Goal: Task Accomplishment & Management: Manage account settings

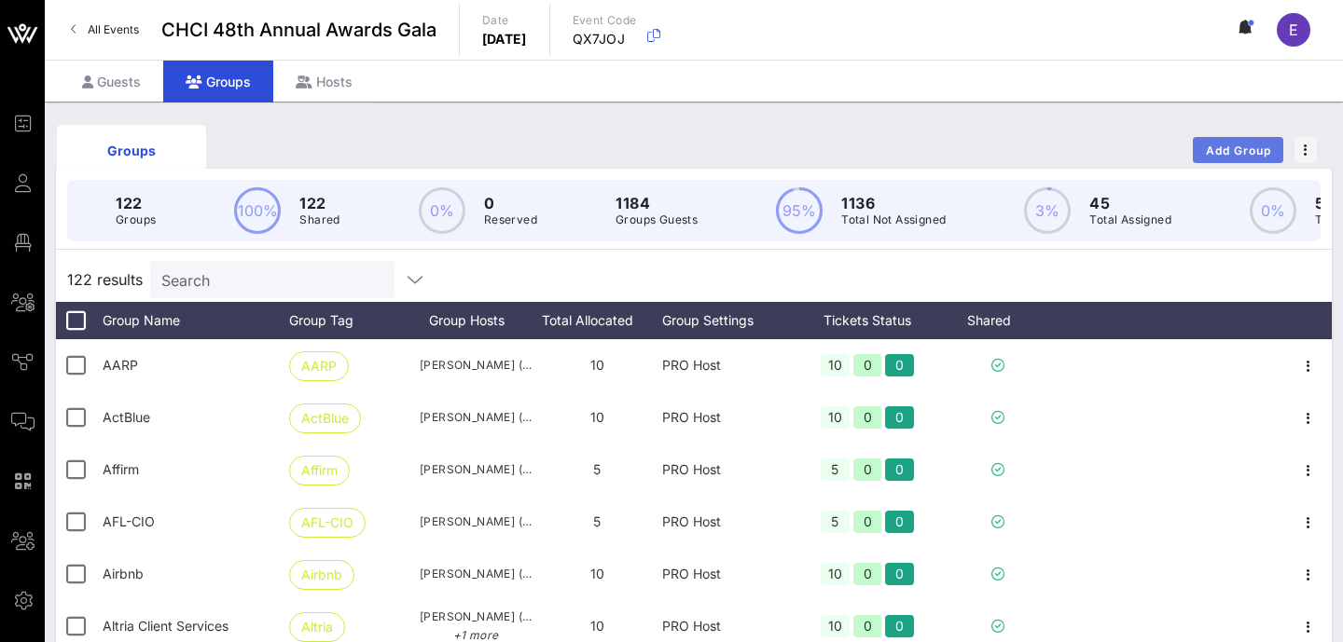
click at [1235, 152] on span "Add Group" at bounding box center [1238, 151] width 67 height 14
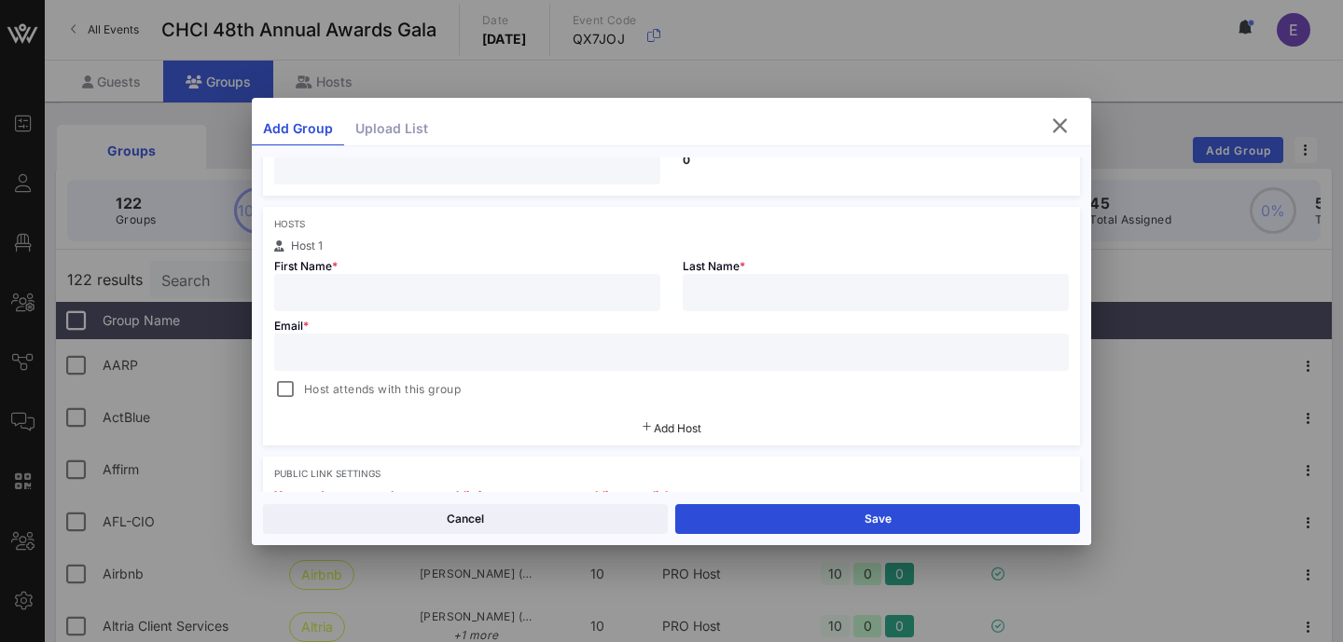
scroll to position [265, 0]
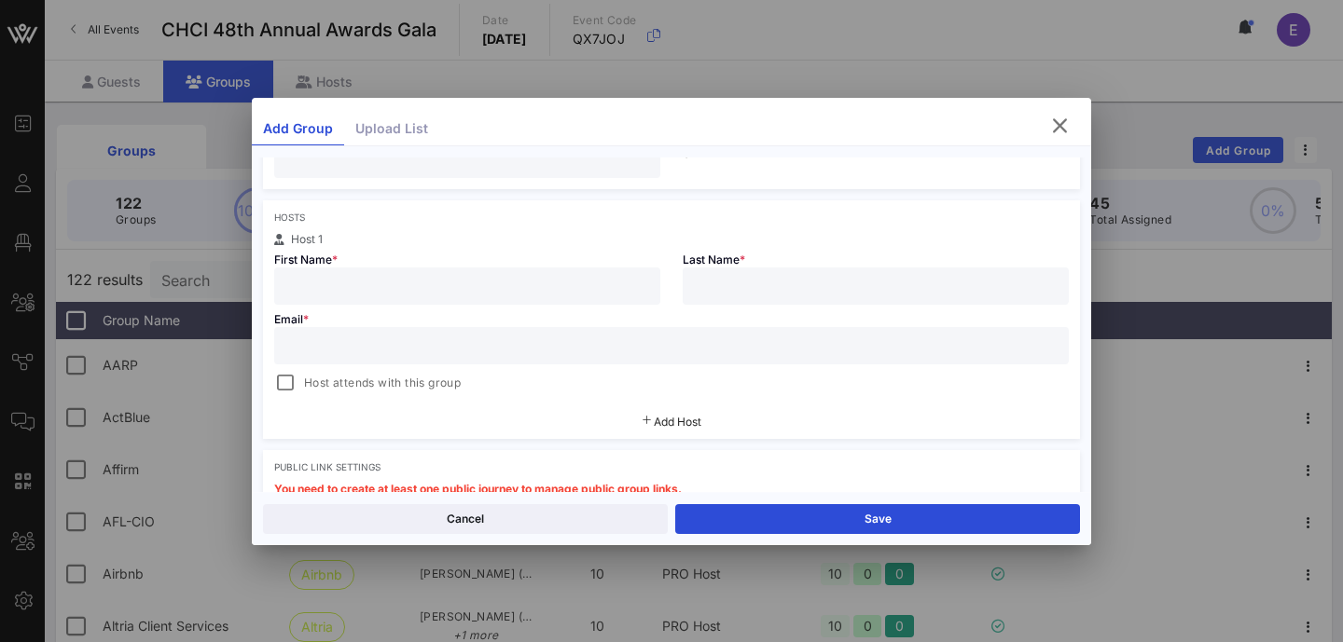
click at [474, 294] on input "text" at bounding box center [467, 286] width 364 height 24
paste input "N/A"
type input "N/A"
paste input "Omidyar Network"
type input "Omidyar Network"
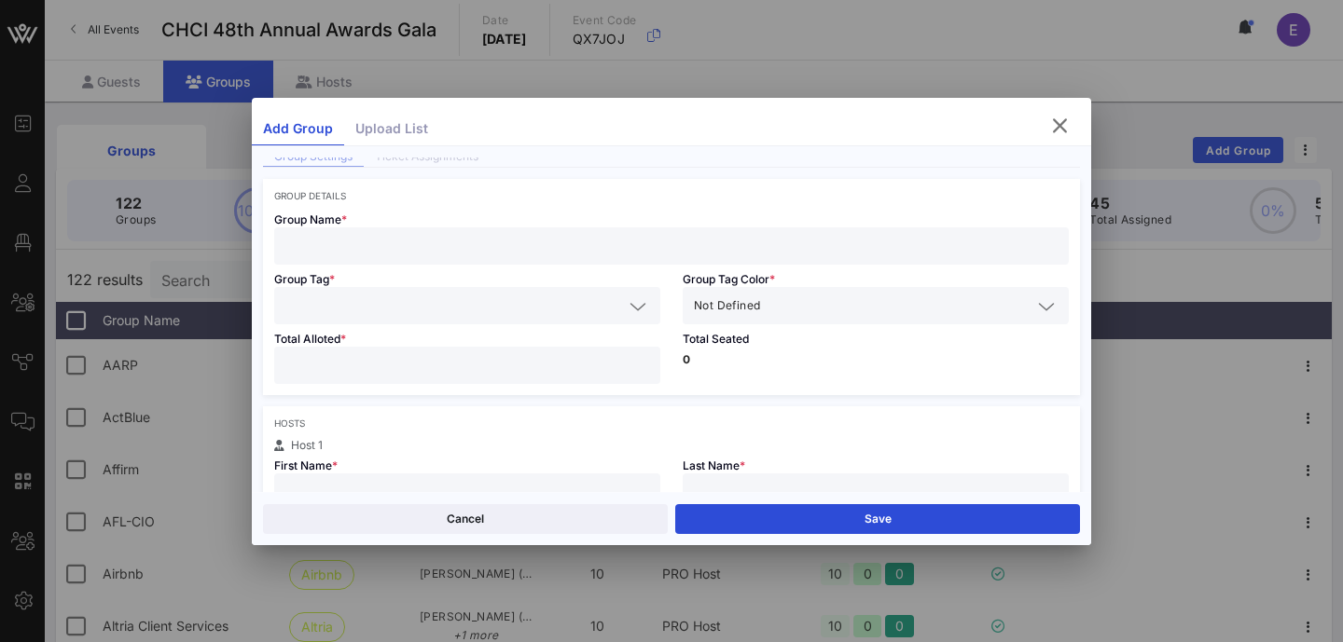
scroll to position [0, 0]
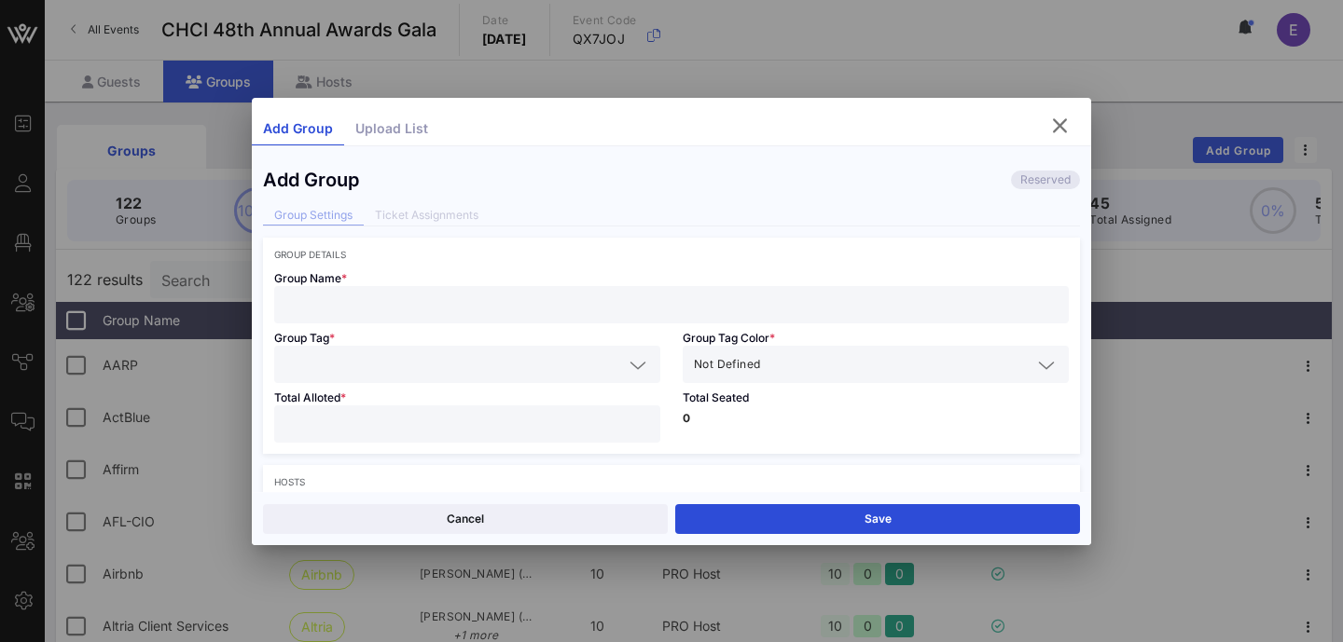
click at [469, 313] on input "text" at bounding box center [671, 305] width 772 height 24
paste input "Omidyar Network"
type input "Omidyar Network"
click at [409, 364] on input "text" at bounding box center [454, 364] width 338 height 24
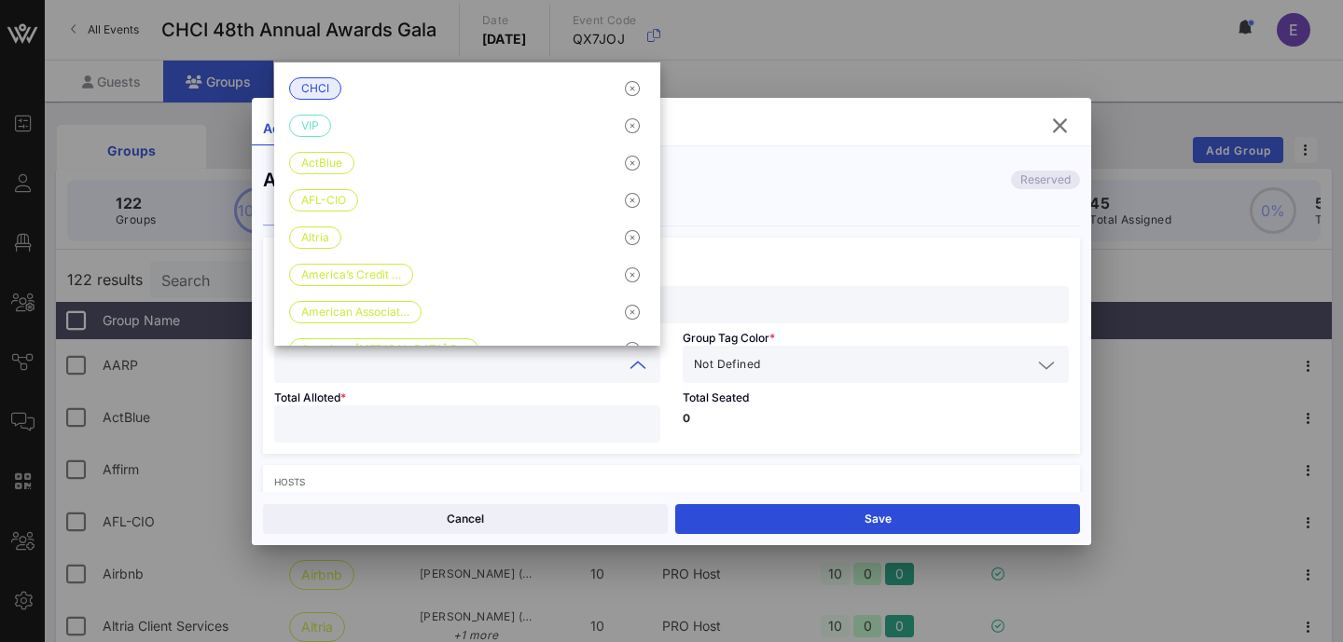
paste input "Omidyar Network"
type input "Omidyar Network"
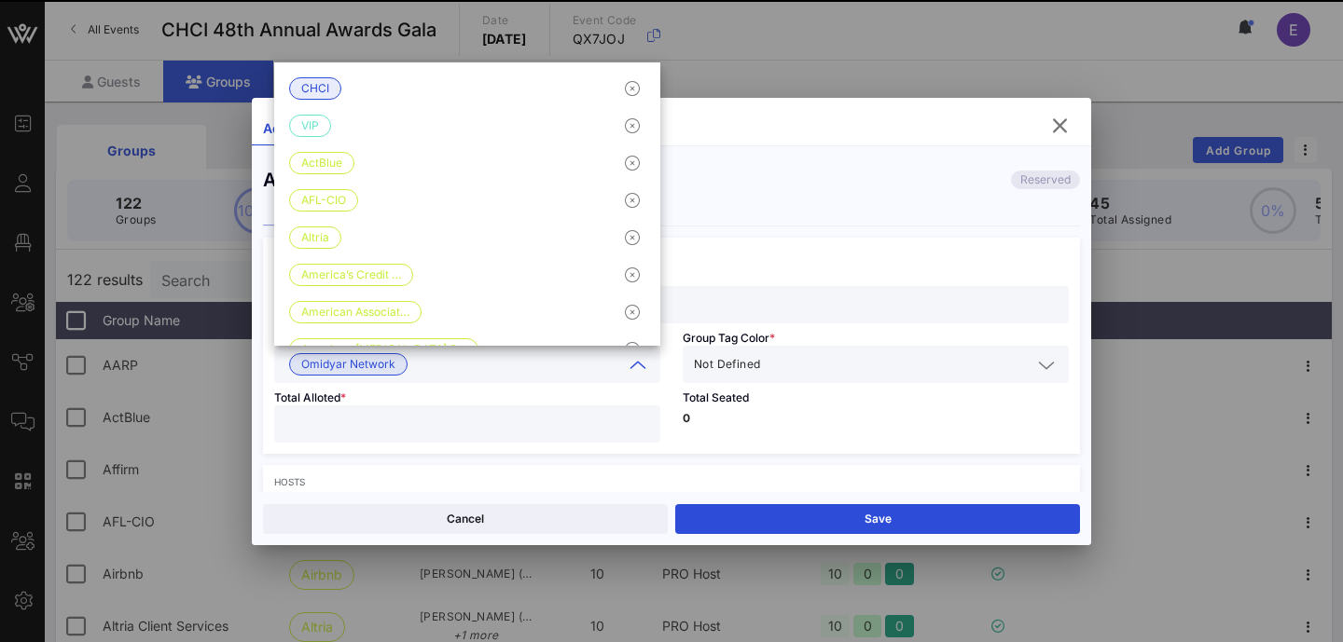
click at [745, 357] on span "Not Defined" at bounding box center [727, 364] width 66 height 19
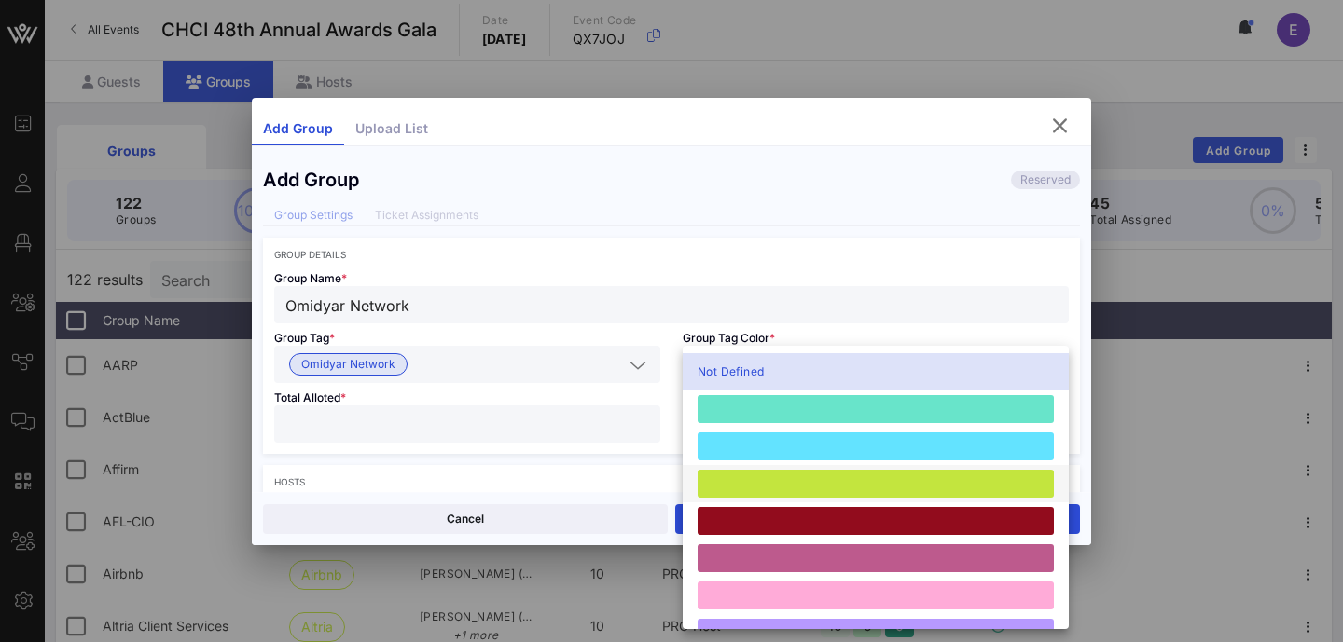
click at [748, 476] on div at bounding box center [875, 484] width 356 height 28
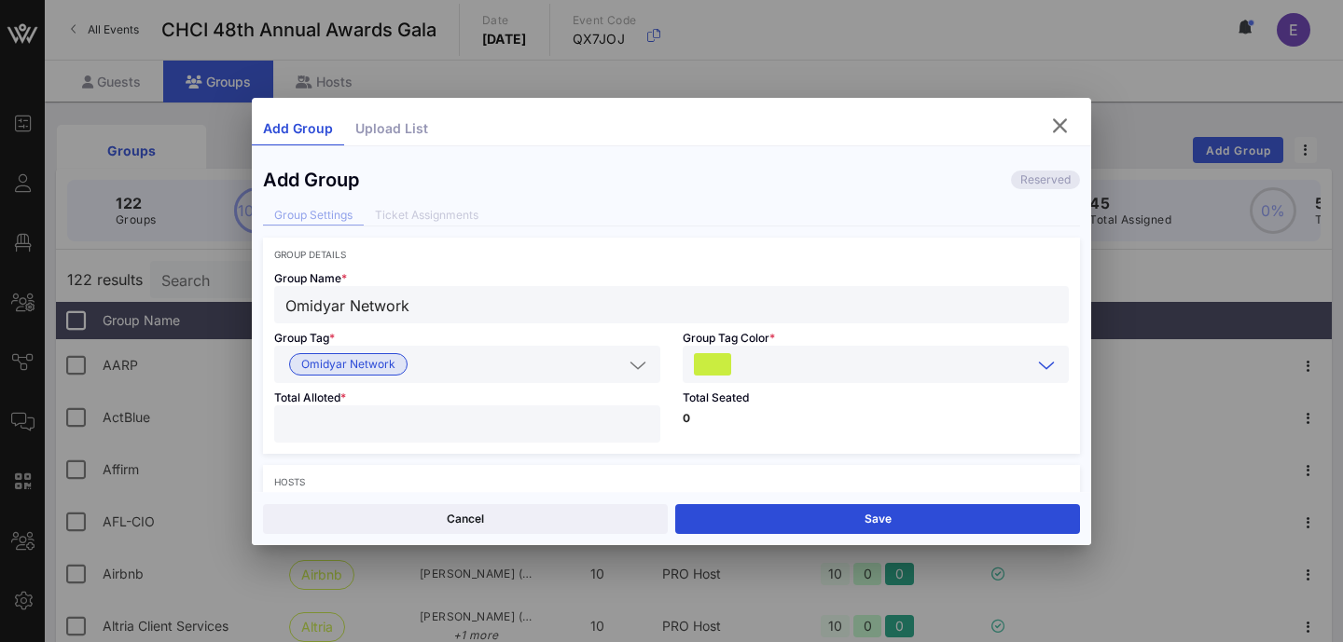
click at [491, 434] on input "number" at bounding box center [467, 424] width 364 height 24
type input "**"
click at [797, 429] on div "Total Seated 0" at bounding box center [875, 418] width 408 height 71
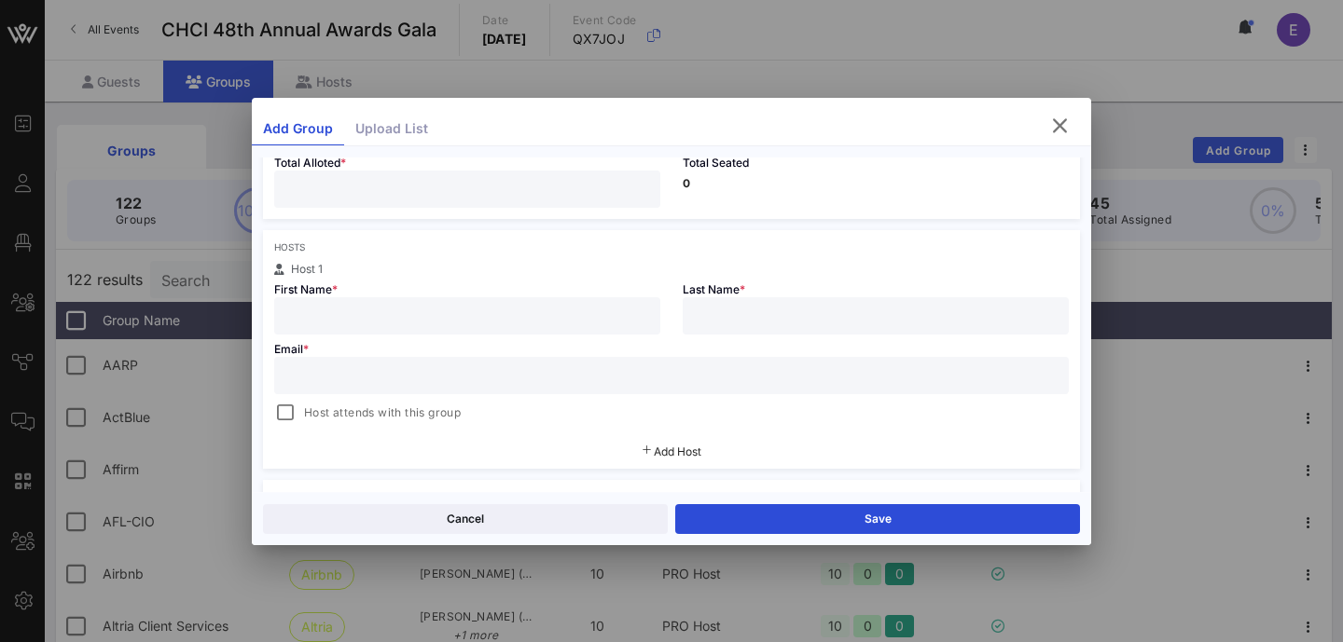
scroll to position [244, 0]
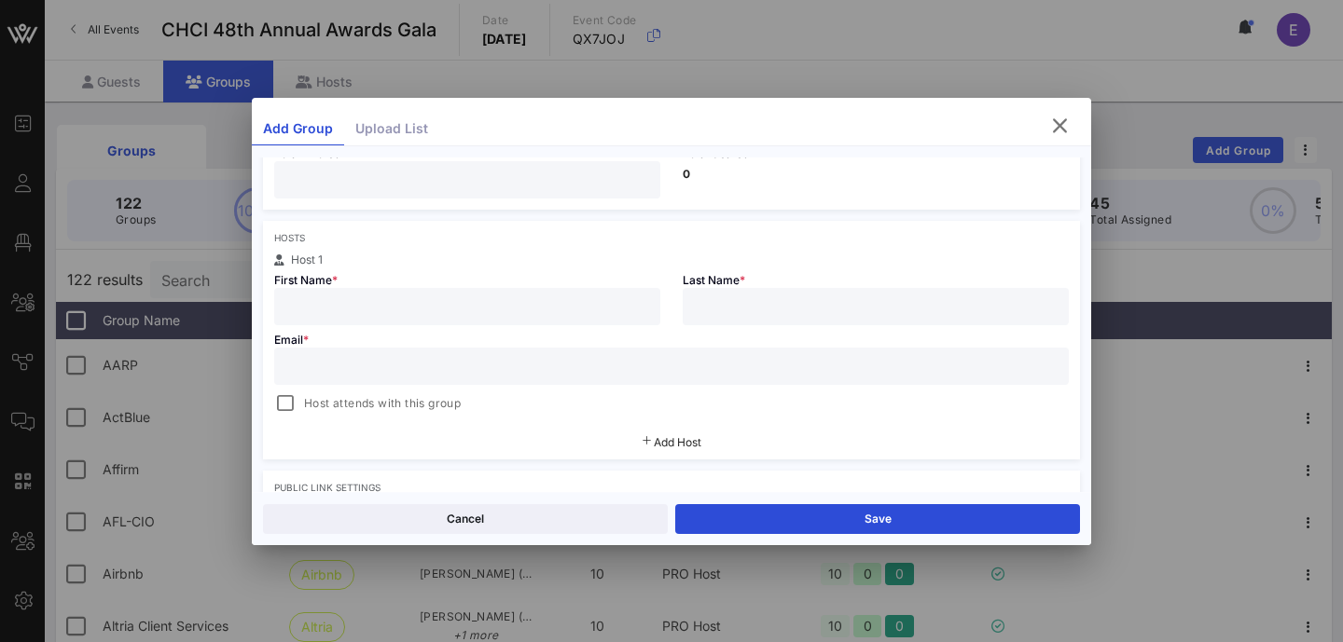
click at [522, 296] on input "text" at bounding box center [467, 307] width 364 height 24
paste input "[PERSON_NAME]"
click at [346, 309] on input "[PERSON_NAME]" at bounding box center [467, 307] width 364 height 24
drag, startPoint x: 346, startPoint y: 309, endPoint x: 554, endPoint y: 309, distance: 207.9
click at [554, 309] on input "[PERSON_NAME]- [PERSON_NAME]" at bounding box center [467, 307] width 364 height 24
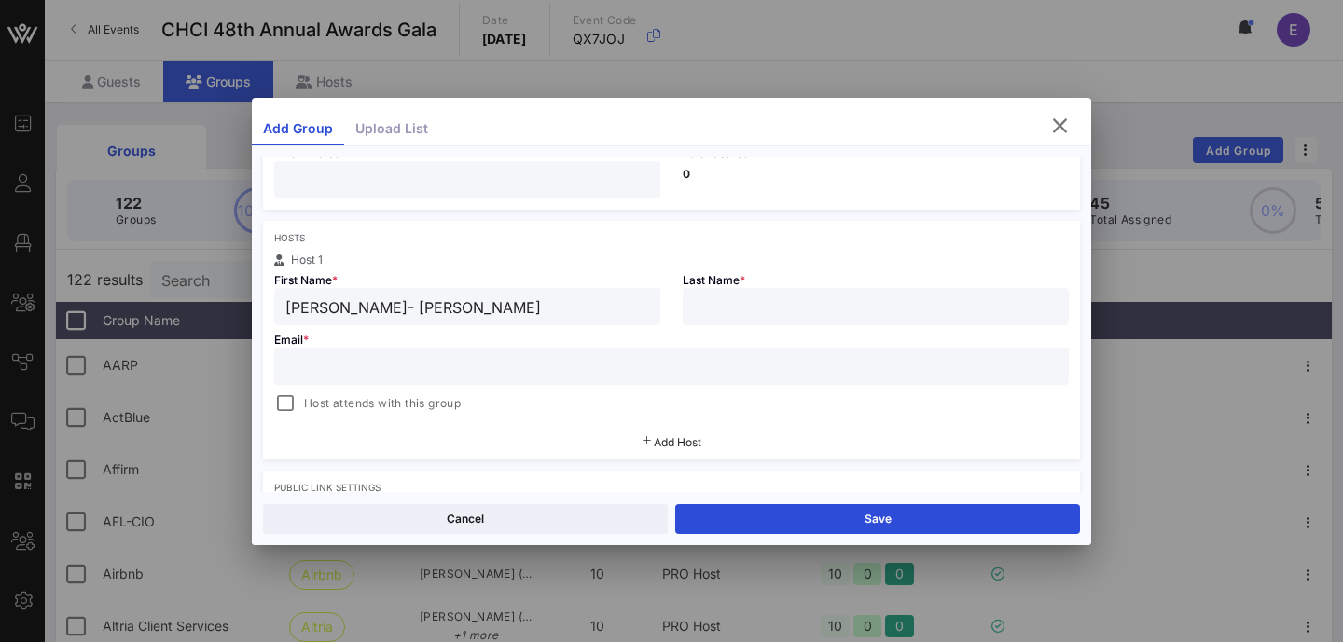
drag, startPoint x: 512, startPoint y: 302, endPoint x: 332, endPoint y: 305, distance: 180.0
click at [332, 305] on input "[PERSON_NAME]- [PERSON_NAME]" at bounding box center [467, 307] width 364 height 24
type input "[PERSON_NAME]"
paste input "[PERSON_NAME]"
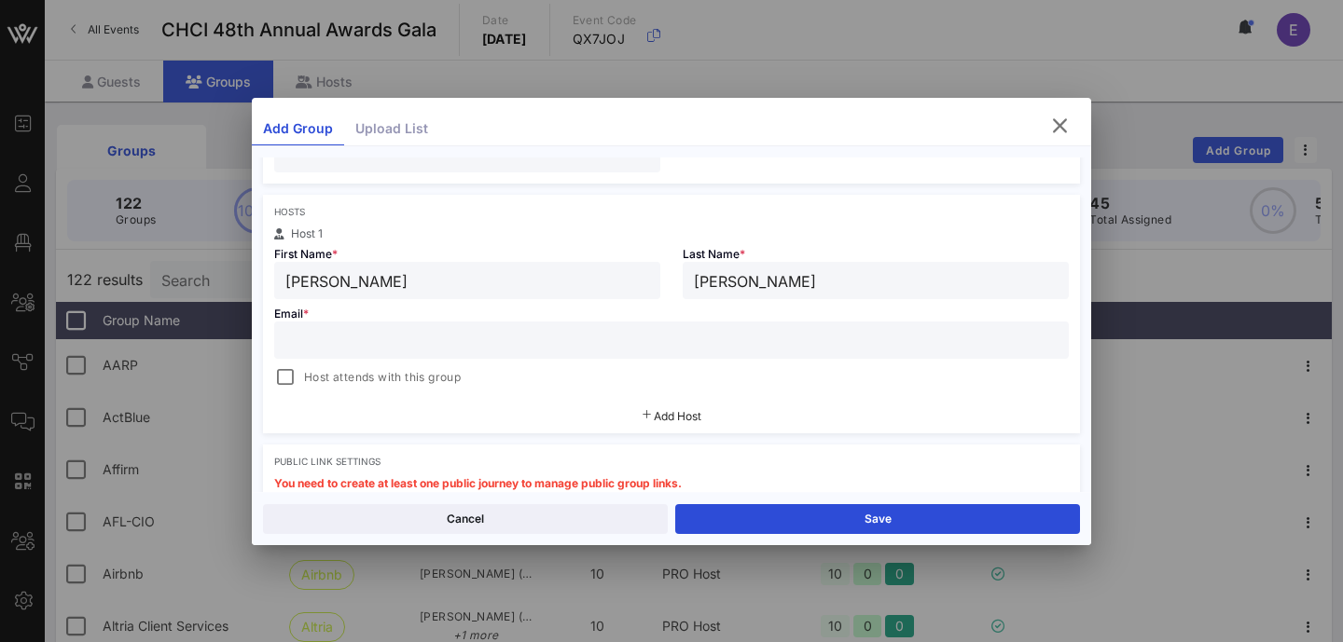
type input "[PERSON_NAME]"
click at [511, 347] on input "text" at bounding box center [671, 340] width 772 height 24
paste input "[PERSON_NAME][EMAIL_ADDRESS][DOMAIN_NAME]"
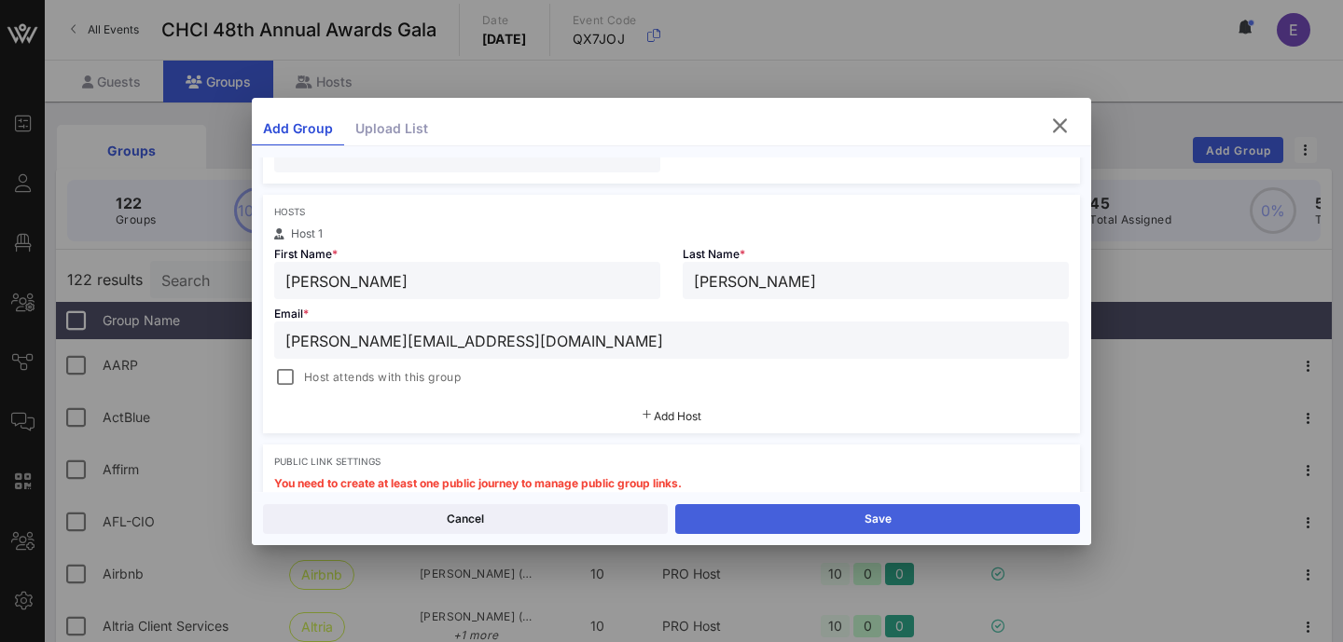
type input "[PERSON_NAME][EMAIL_ADDRESS][DOMAIN_NAME]"
click at [870, 513] on button "Save" at bounding box center [877, 519] width 405 height 30
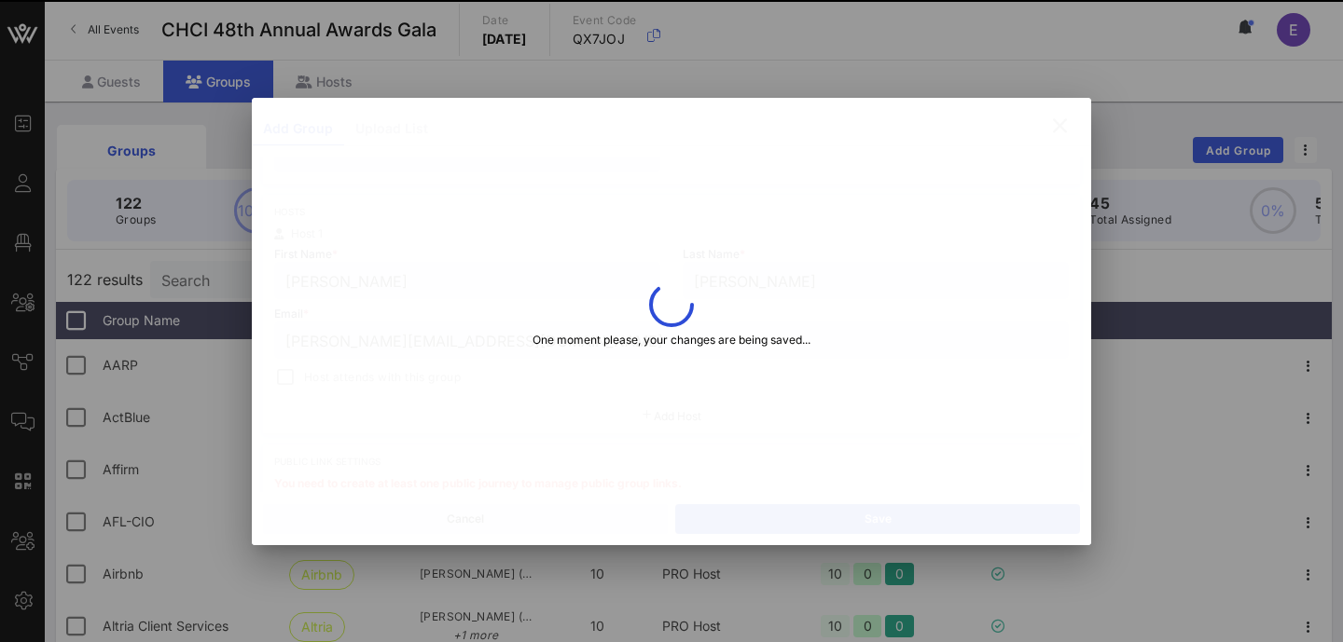
type input "[PERSON_NAME]"
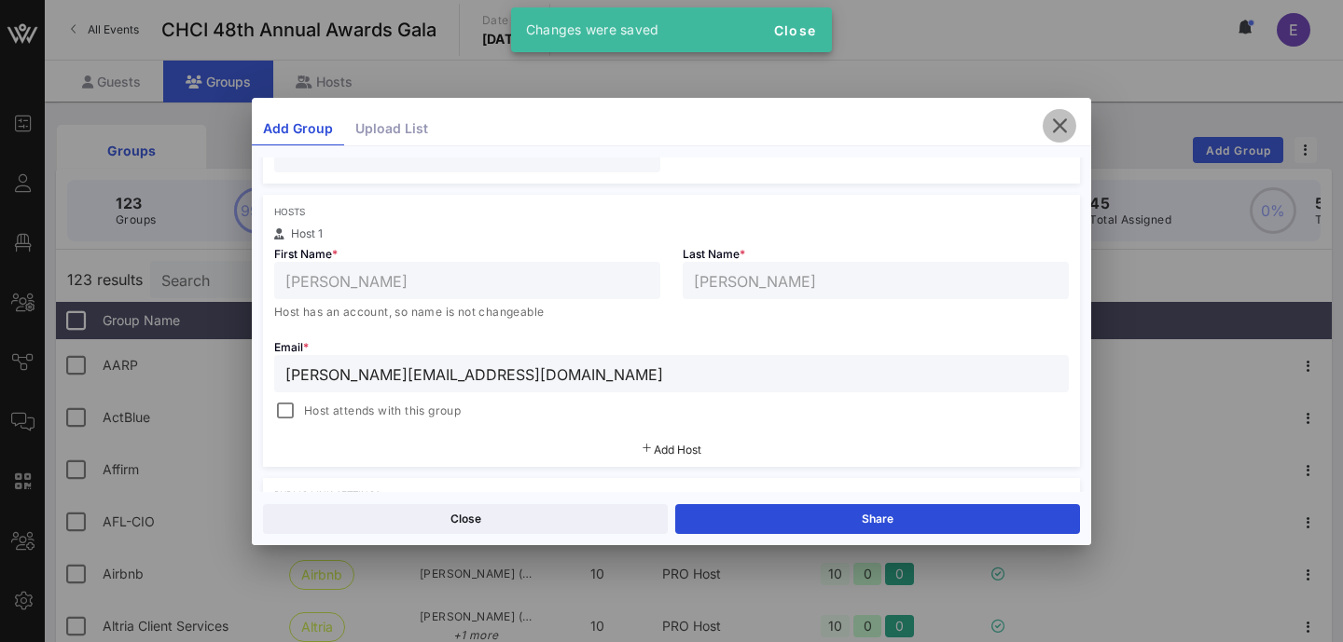
click at [1061, 126] on icon "button" at bounding box center [1059, 126] width 22 height 22
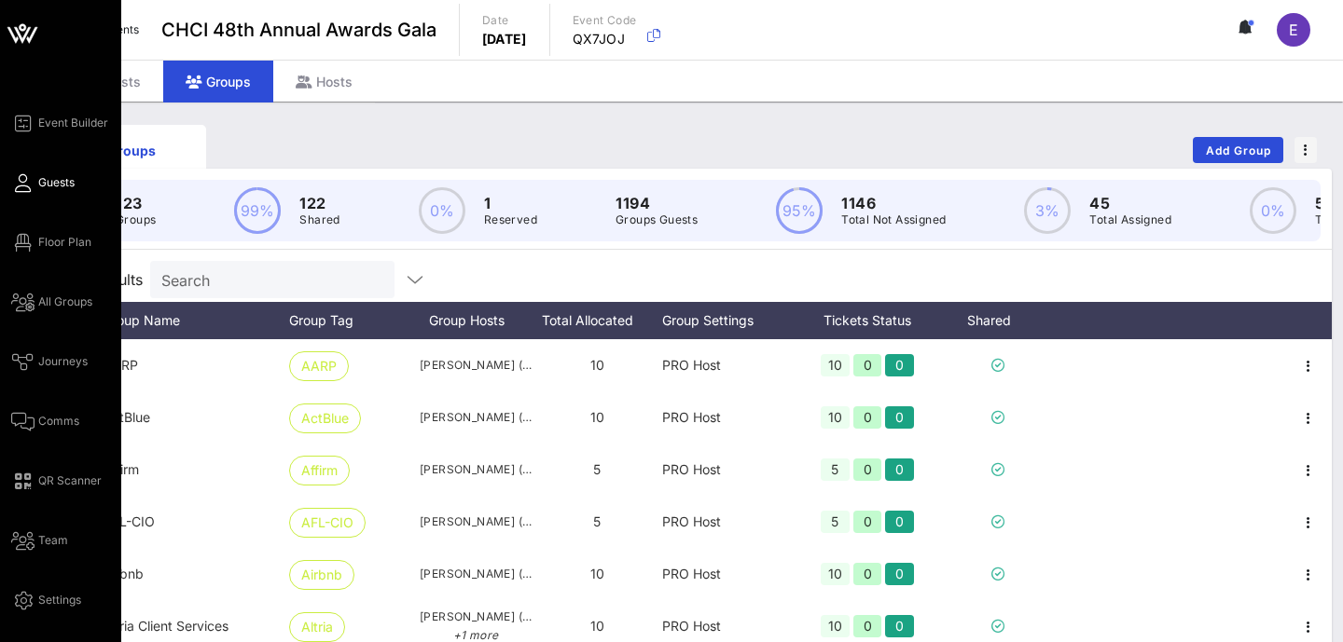
click at [25, 182] on icon at bounding box center [22, 183] width 23 height 3
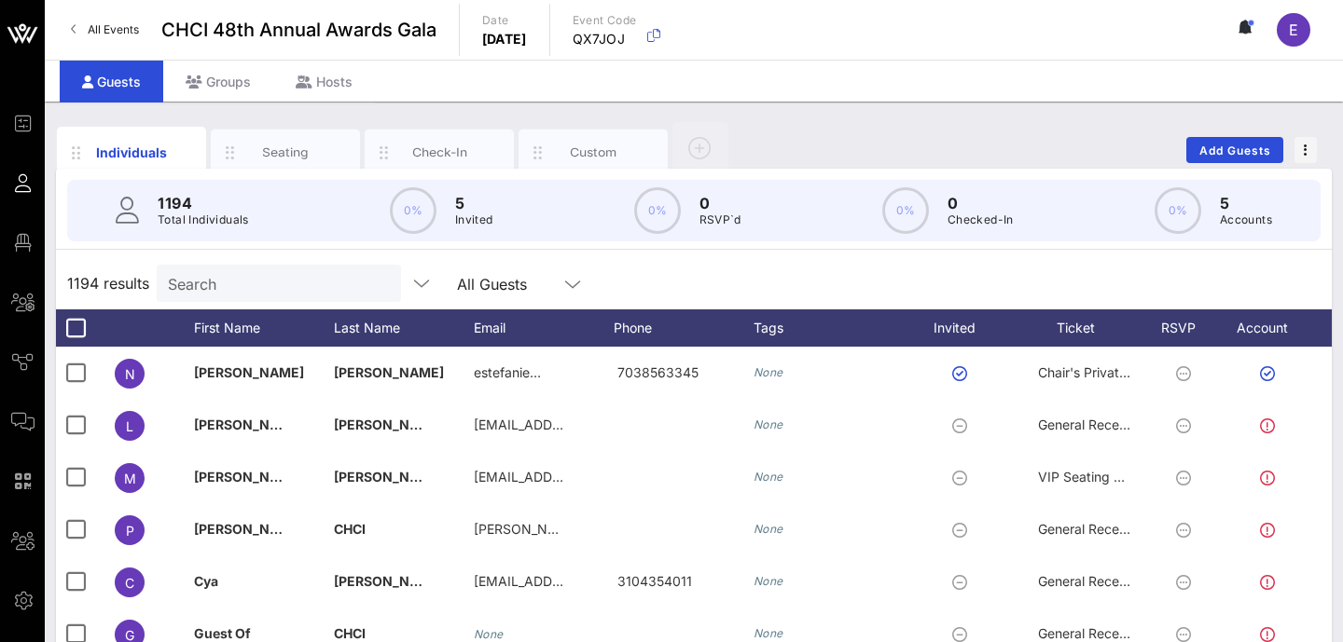
click at [578, 146] on div "Custom" at bounding box center [593, 153] width 83 height 18
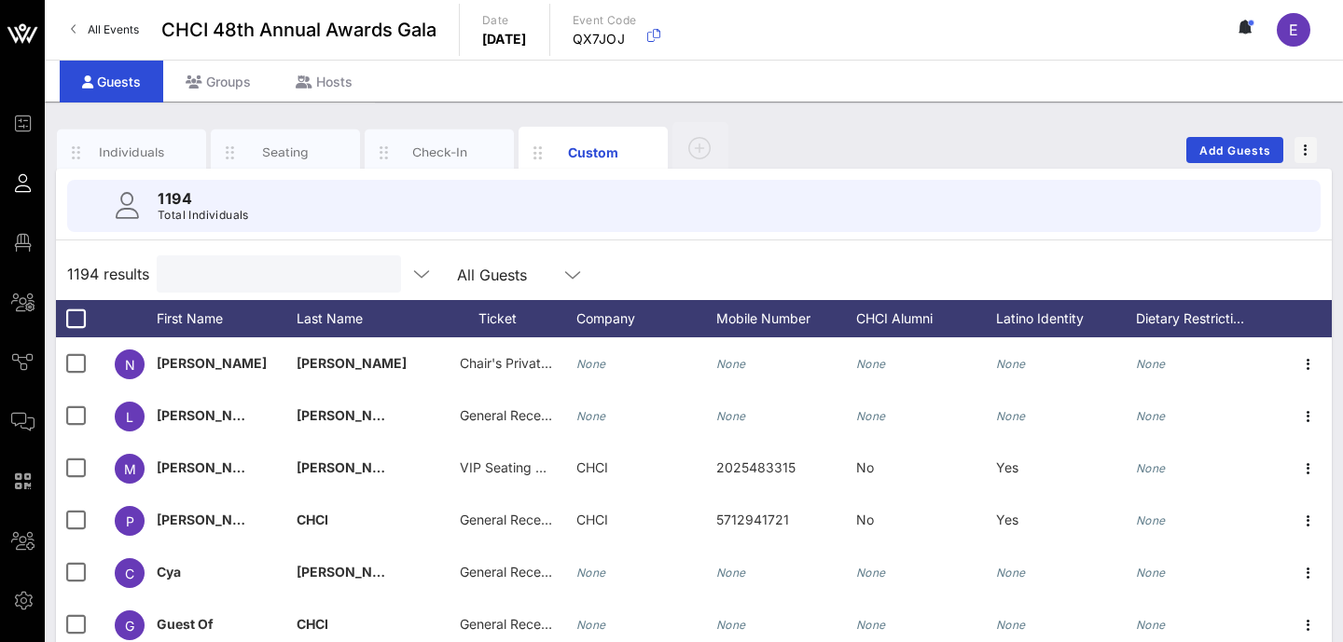
click at [271, 272] on input "text" at bounding box center [277, 274] width 218 height 24
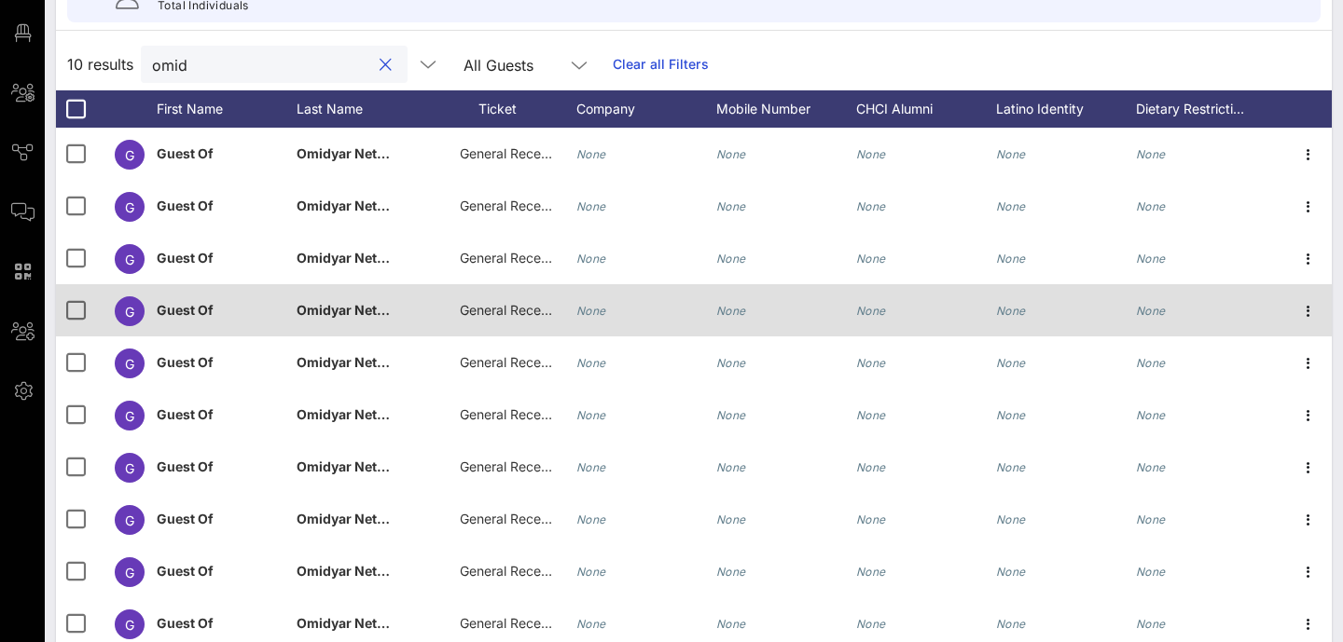
scroll to position [202, 0]
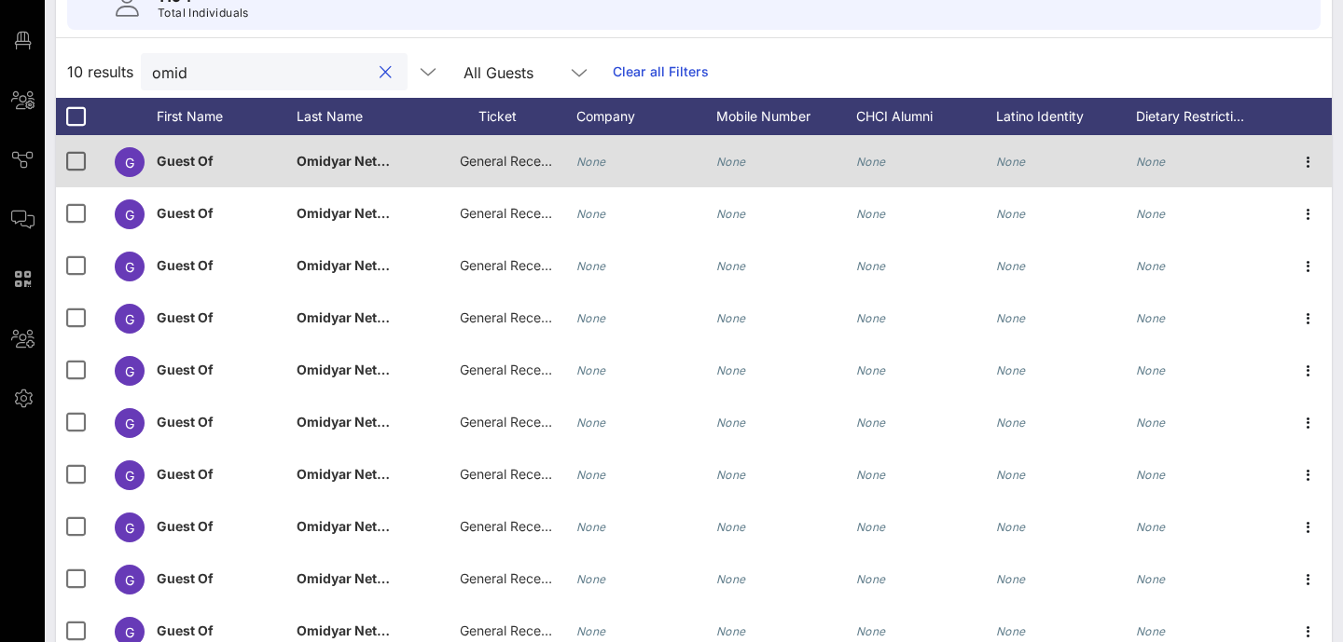
type input "omid"
click at [507, 160] on span "General Reception" at bounding box center [516, 161] width 112 height 16
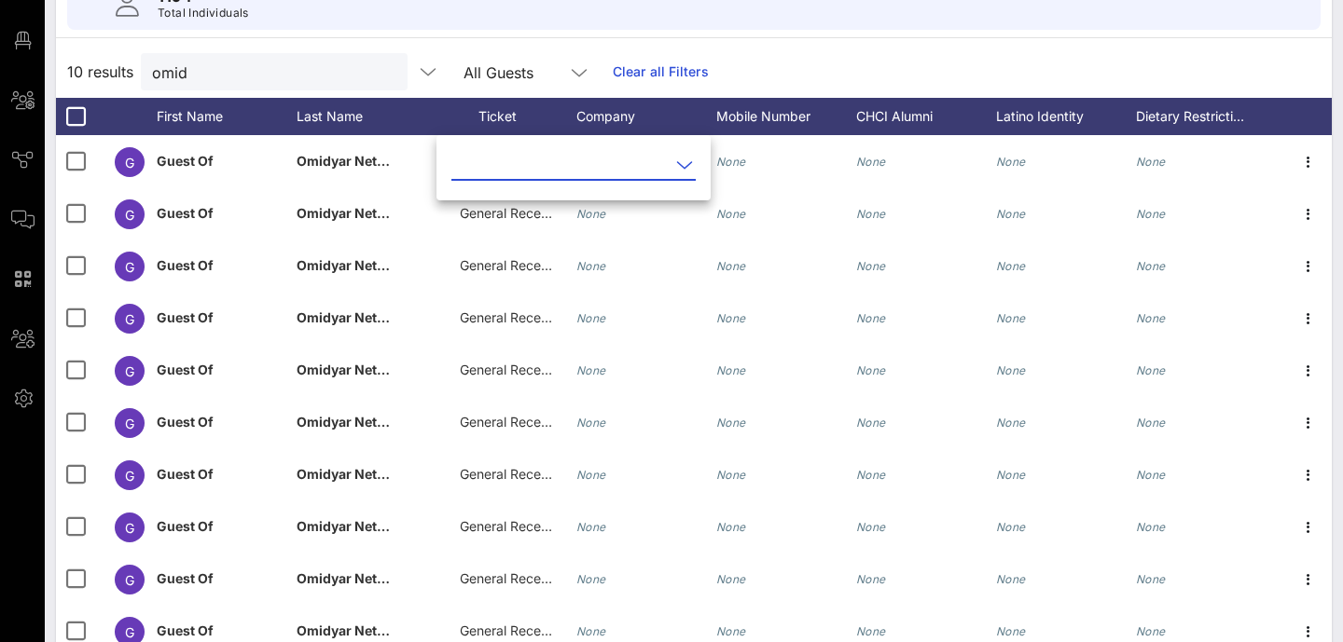
click at [517, 164] on input "text" at bounding box center [560, 165] width 218 height 30
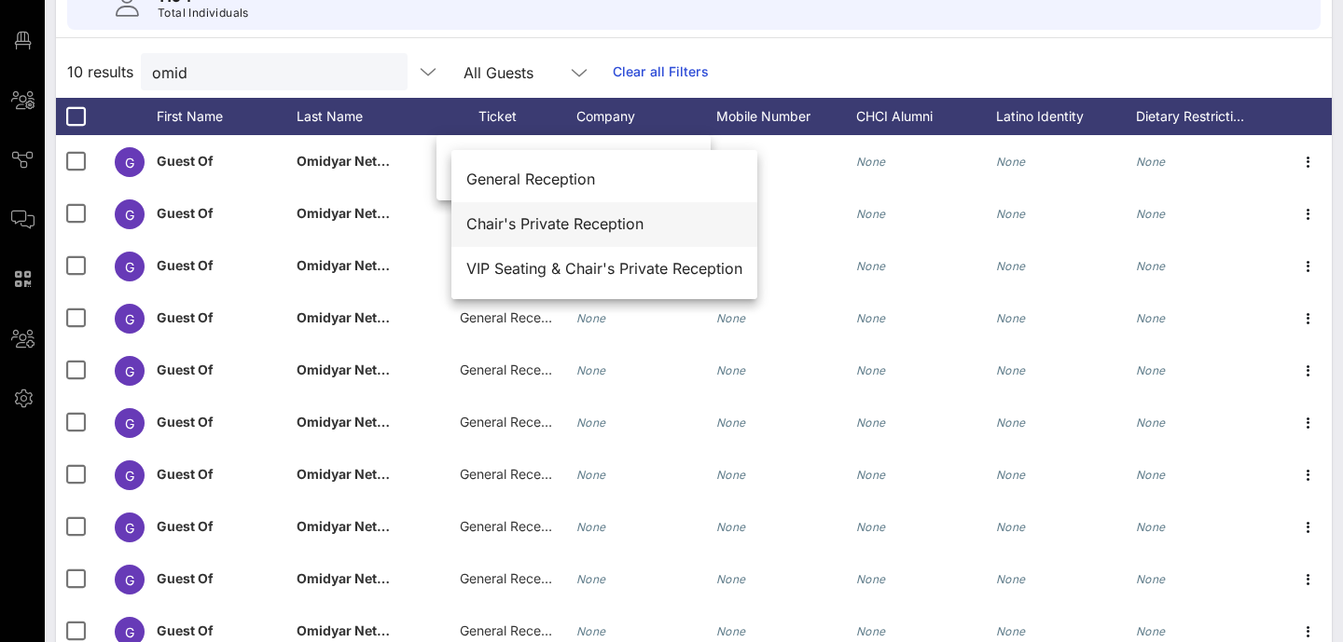
click at [527, 226] on div "Chair's Private Reception" at bounding box center [604, 224] width 276 height 18
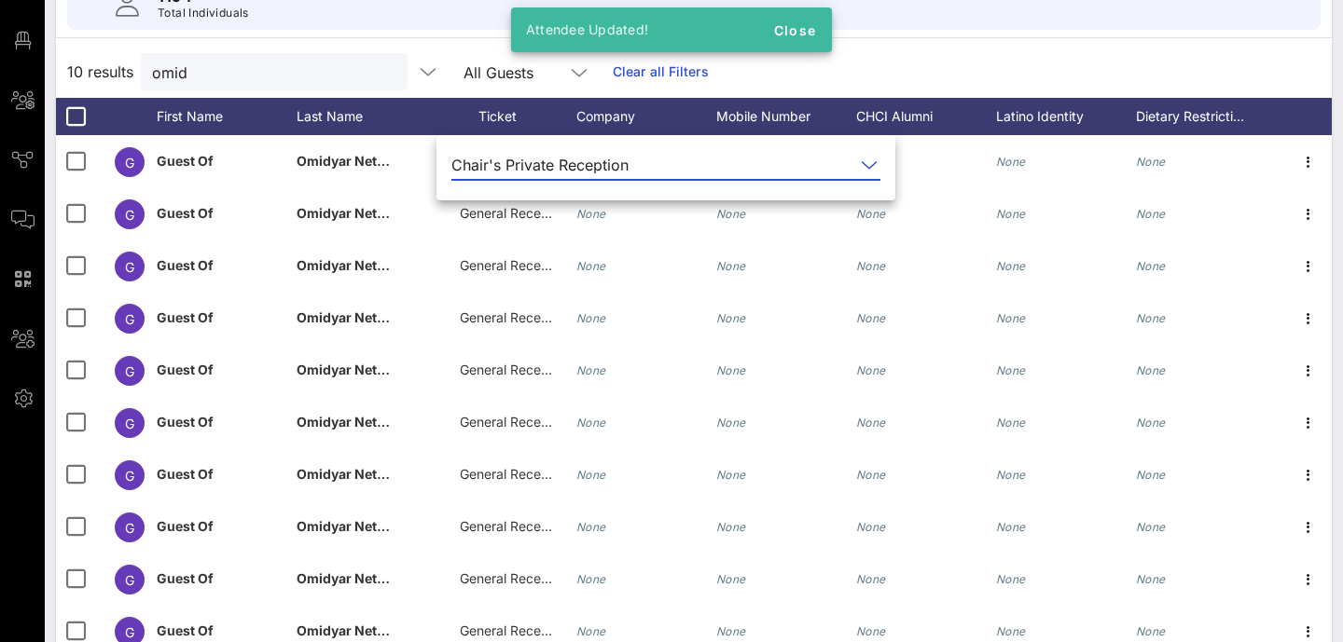
click at [916, 71] on div "10 results omid All Guests Clear all Filters" at bounding box center [693, 72] width 1275 height 52
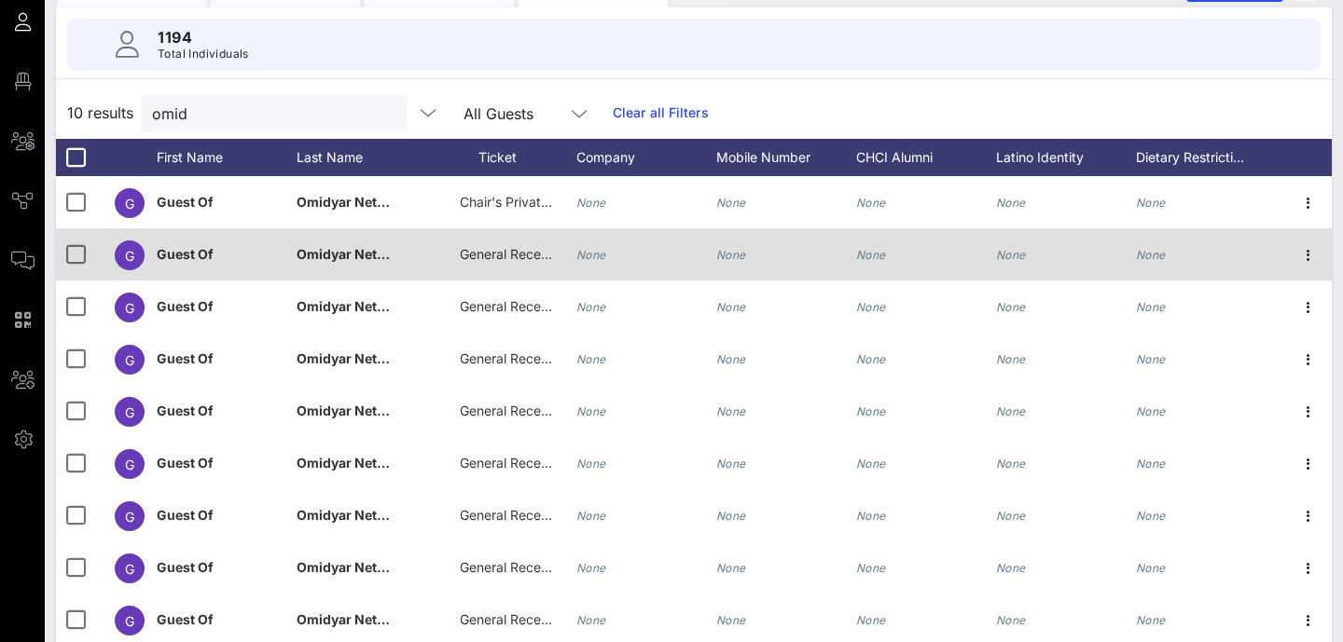
scroll to position [0, 0]
